Goal: Navigation & Orientation: Find specific page/section

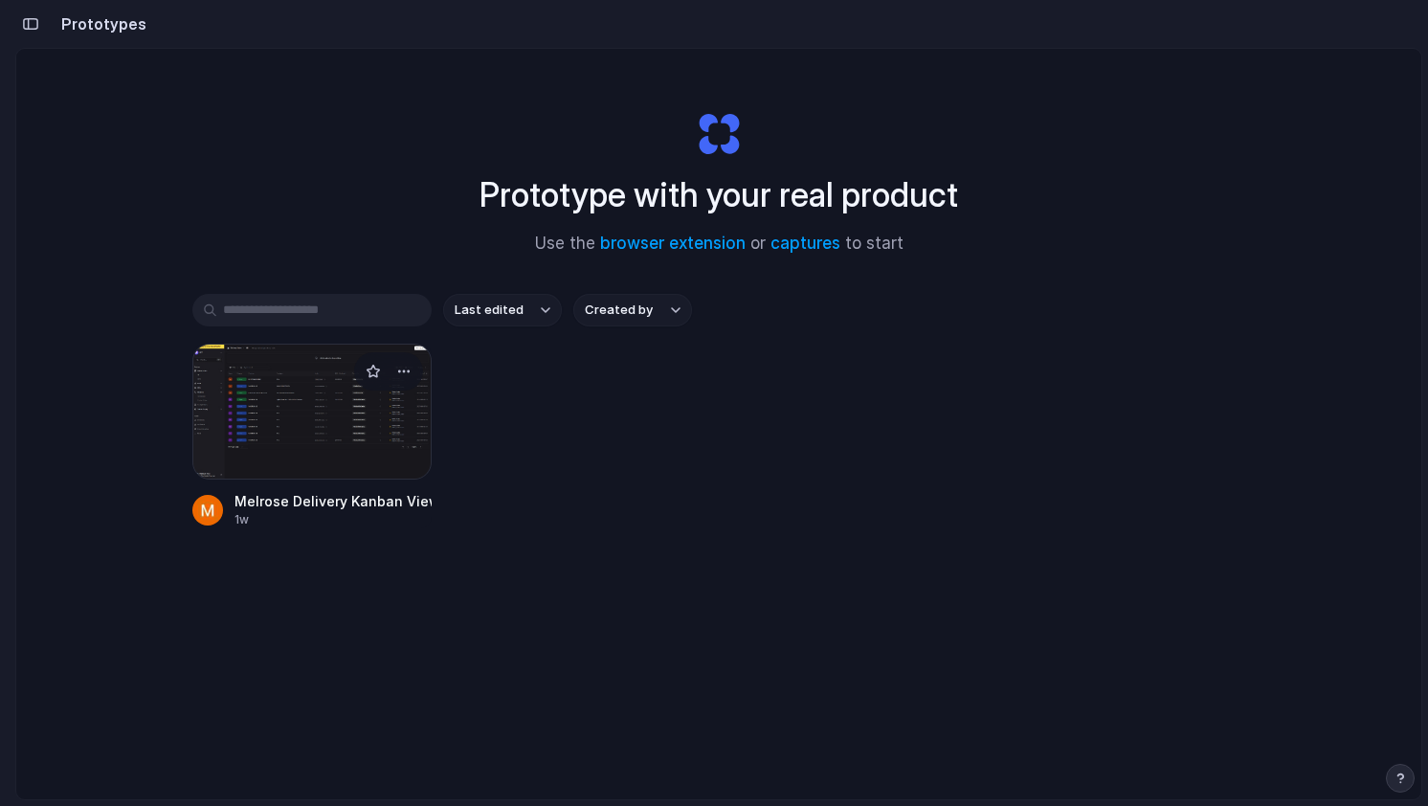
click at [392, 406] on div at bounding box center [311, 412] width 239 height 136
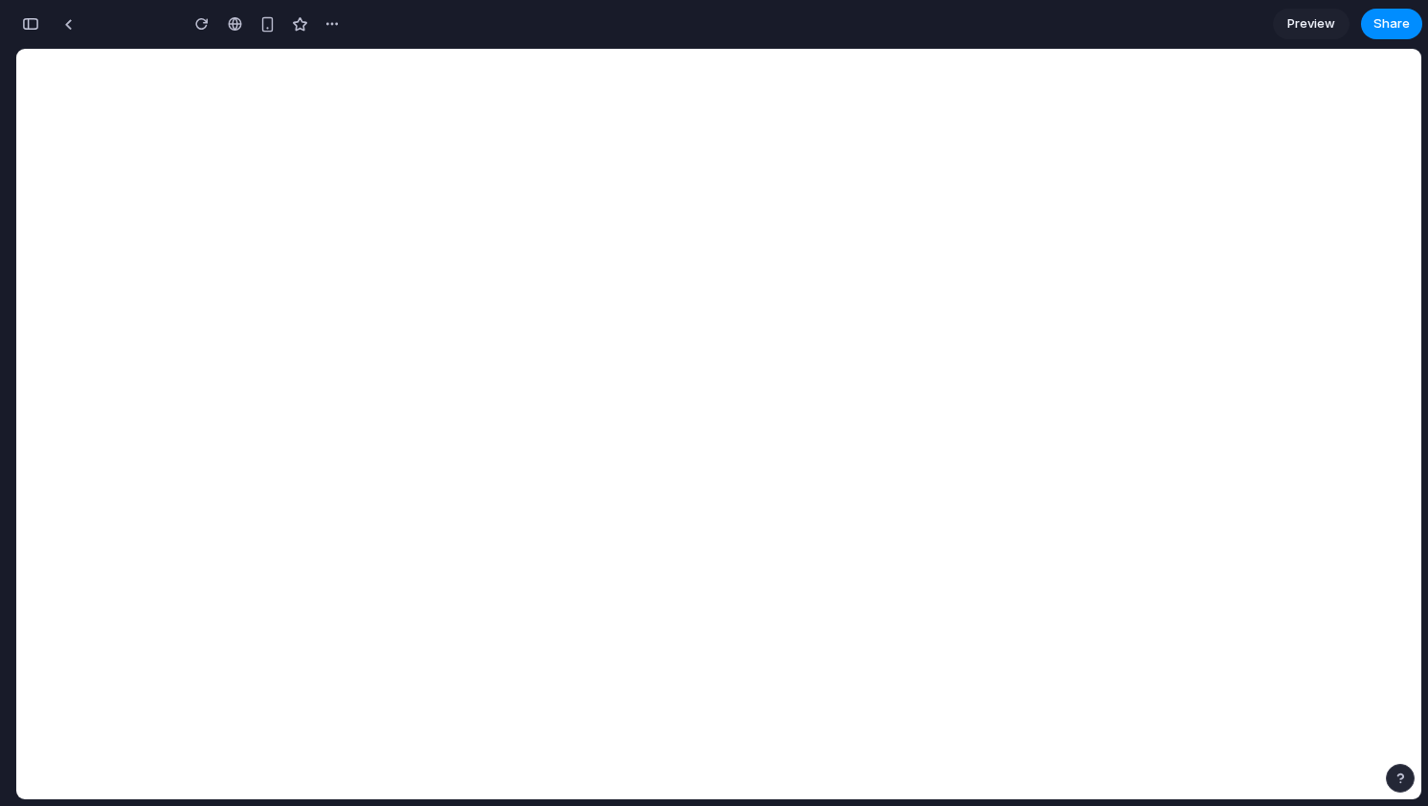
scroll to position [280, 0]
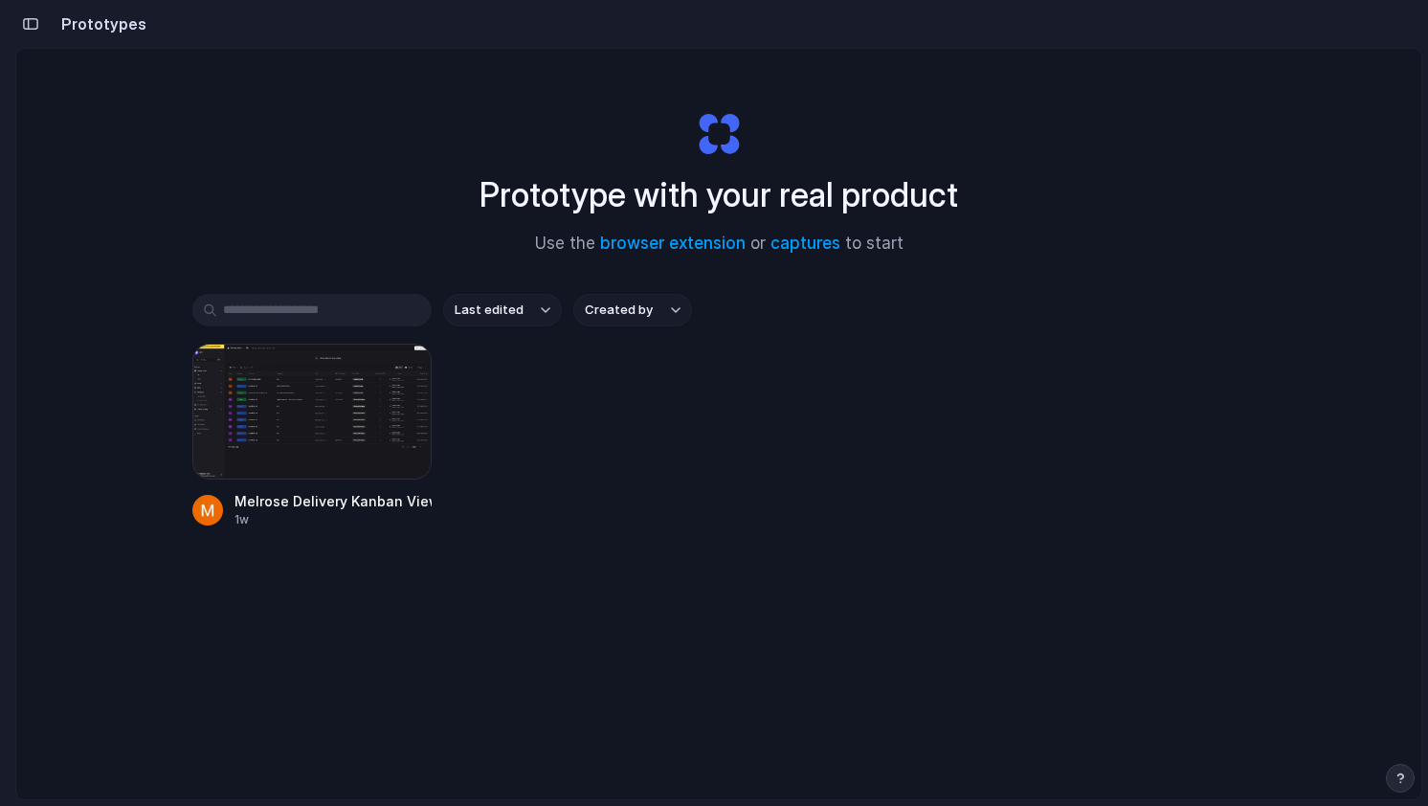
click at [29, 24] on div "button" at bounding box center [30, 23] width 17 height 13
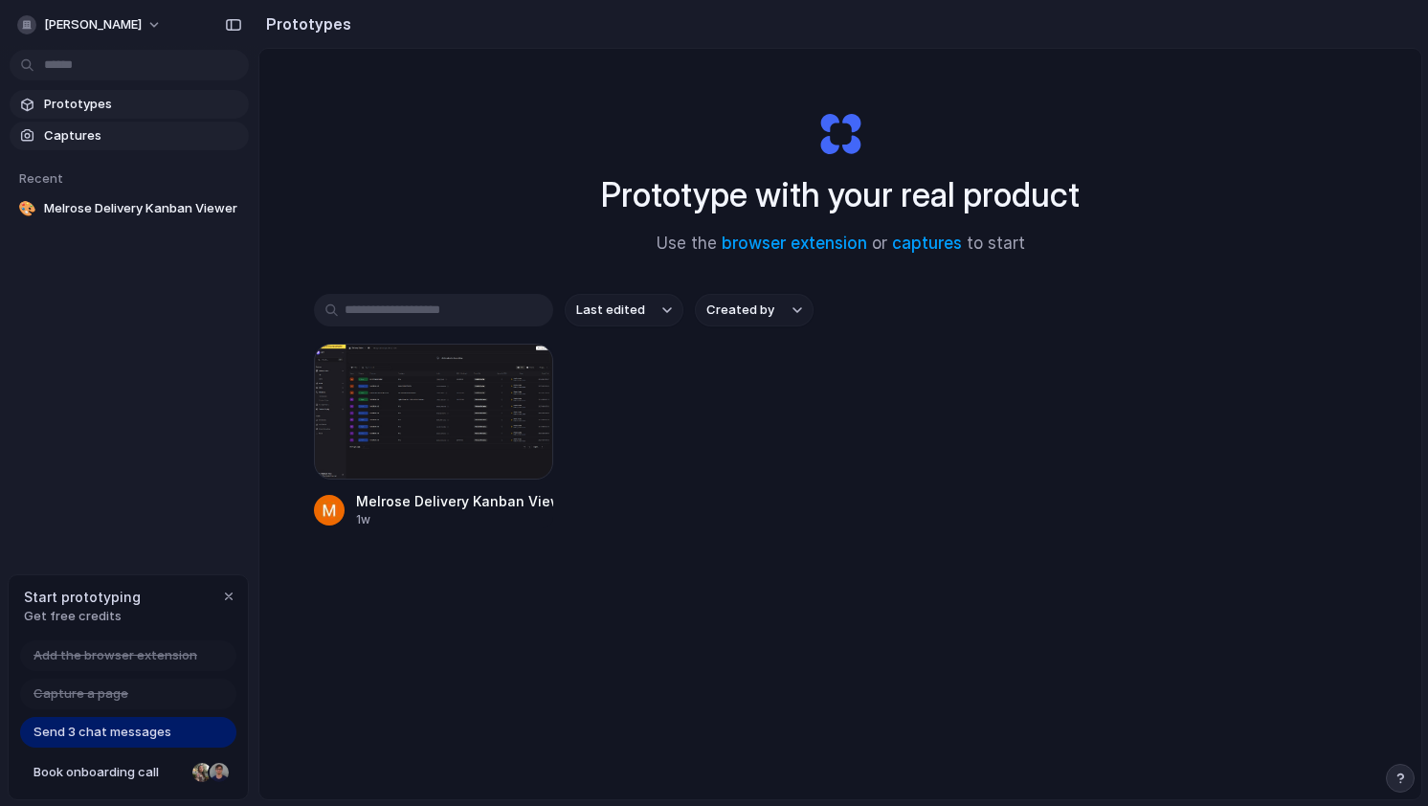
click at [122, 137] on span "Captures" at bounding box center [142, 135] width 197 height 19
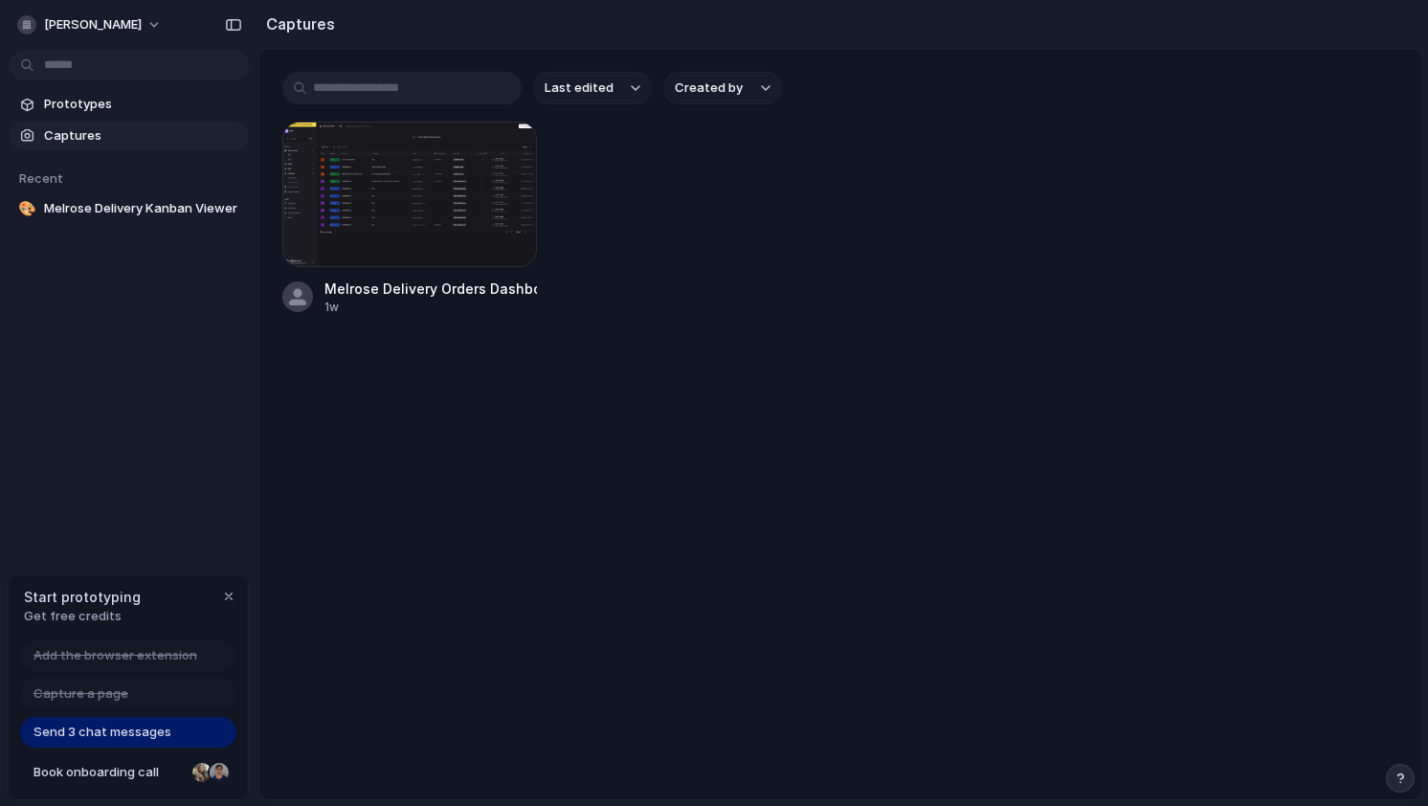
click at [124, 119] on section "Prototypes Captures" at bounding box center [129, 118] width 258 height 64
